Goal: Check status: Check status

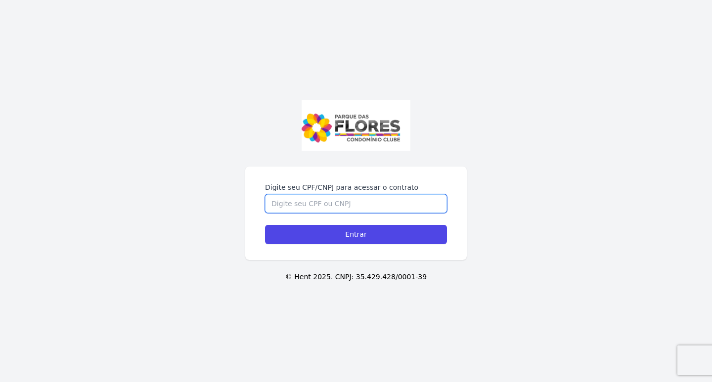
click at [308, 198] on input "Digite seu CPF/CNPJ para acessar o contrato" at bounding box center [356, 203] width 182 height 19
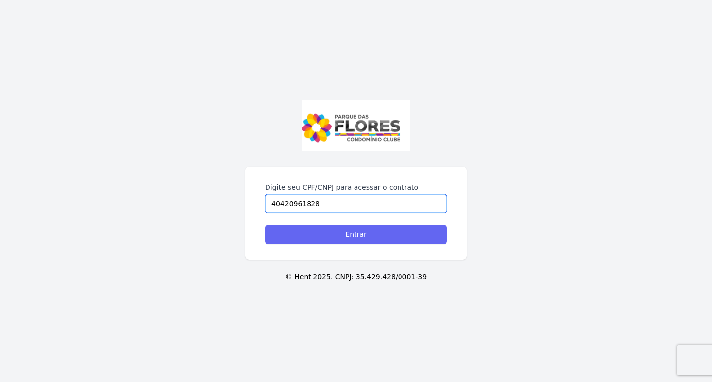
type input "40420961828"
click at [337, 230] on input "Entrar" at bounding box center [356, 234] width 182 height 19
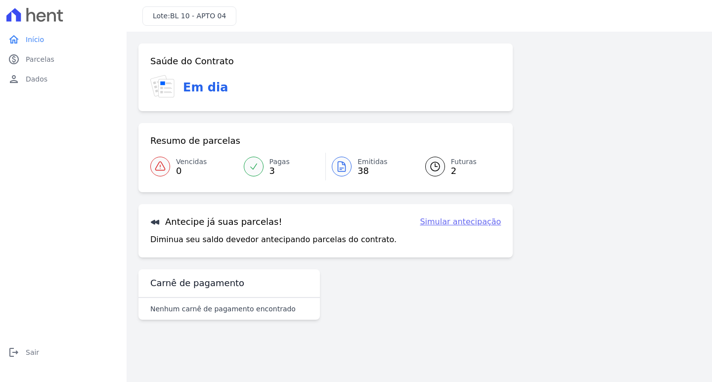
click at [196, 86] on h3 "Em dia" at bounding box center [205, 88] width 45 height 18
click at [265, 169] on link "Pagas 3" at bounding box center [282, 167] width 88 height 28
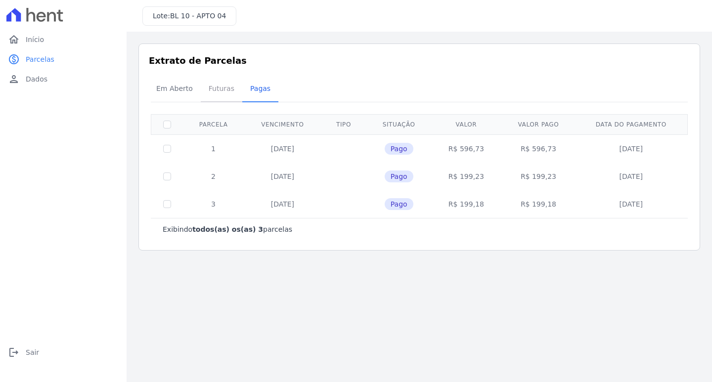
click at [217, 92] on span "Futuras" at bounding box center [222, 89] width 38 height 20
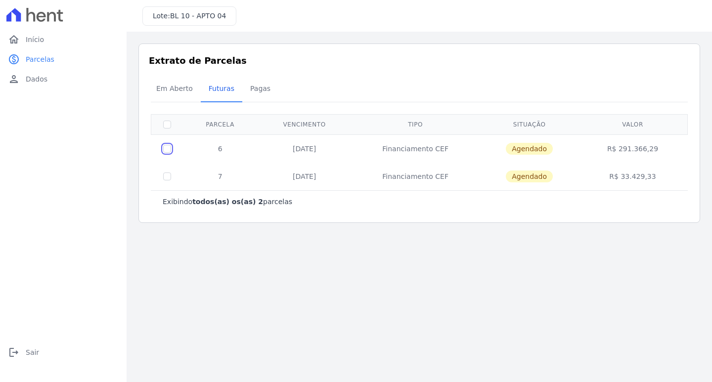
click at [168, 149] on input "checkbox" at bounding box center [167, 149] width 8 height 8
checkbox input "true"
click at [167, 175] on input "checkbox" at bounding box center [167, 177] width 8 height 8
checkbox input "true"
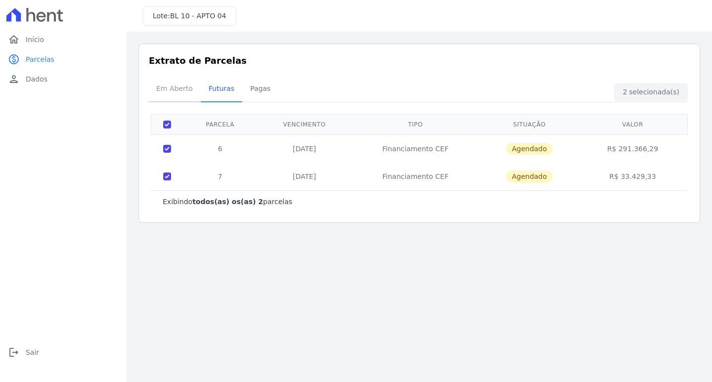
click at [179, 93] on span "Em Aberto" at bounding box center [174, 89] width 48 height 20
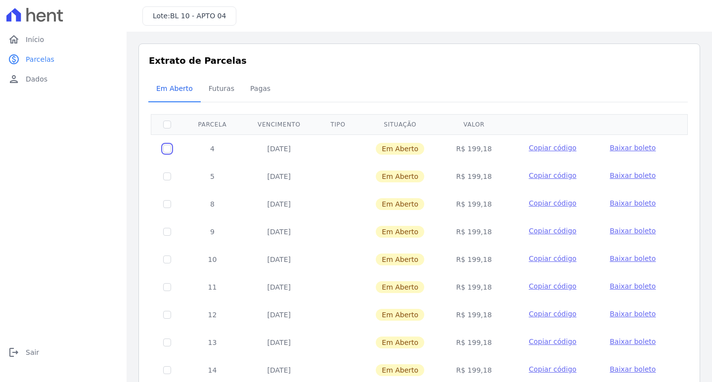
click at [167, 149] on input "checkbox" at bounding box center [167, 149] width 8 height 8
checkbox input "false"
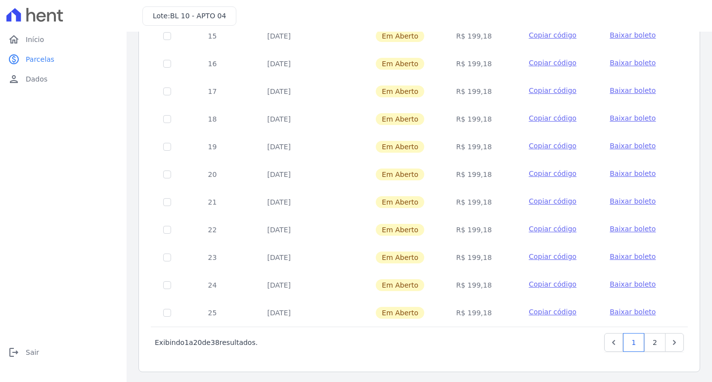
scroll to position [364, 0]
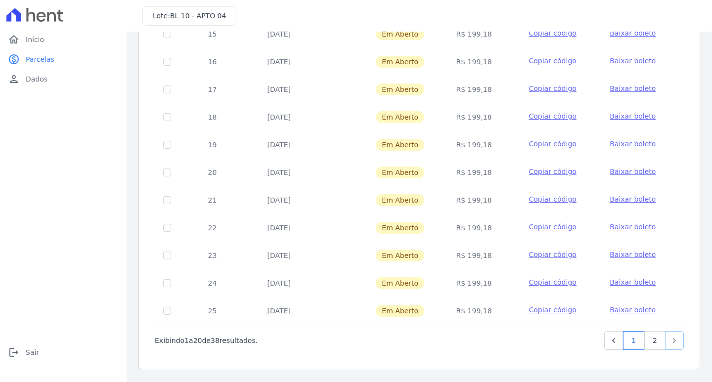
click at [665, 338] on link "Next" at bounding box center [674, 340] width 19 height 19
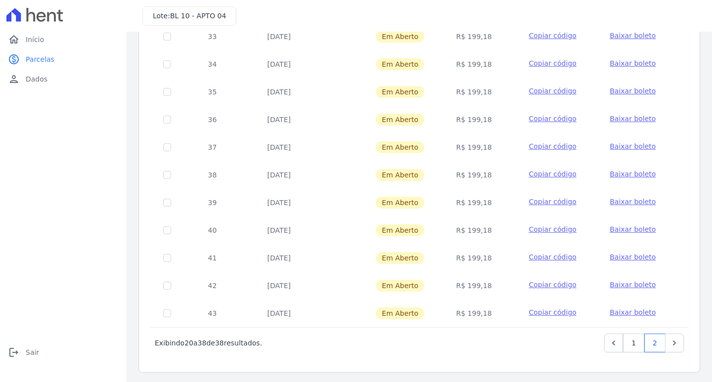
scroll to position [308, 0]
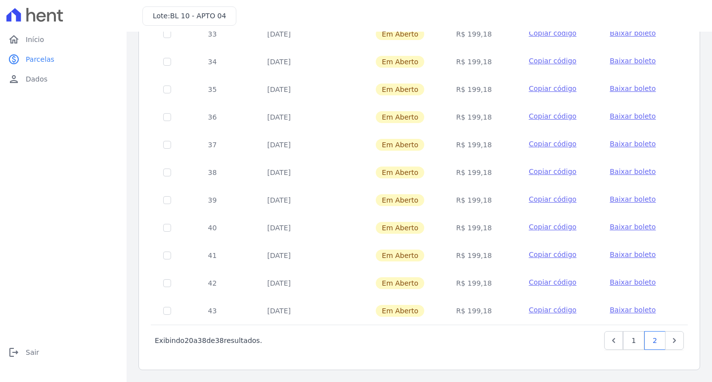
click at [550, 311] on span "Copiar código" at bounding box center [551, 310] width 47 height 8
click at [52, 304] on div "home Início home Início paid Parcelas paid Parcelas person Dados person Dados l…" at bounding box center [63, 202] width 119 height 345
